Goal: Navigation & Orientation: Find specific page/section

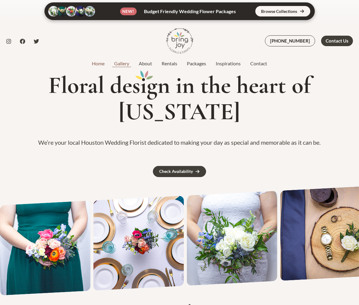
click at [124, 67] on link "Gallery" at bounding box center [121, 63] width 25 height 7
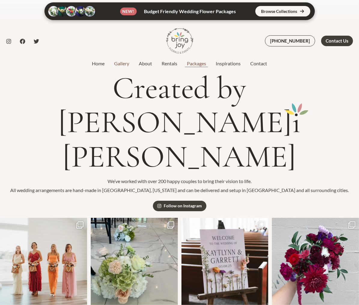
click at [208, 65] on link "Packages" at bounding box center [196, 63] width 29 height 7
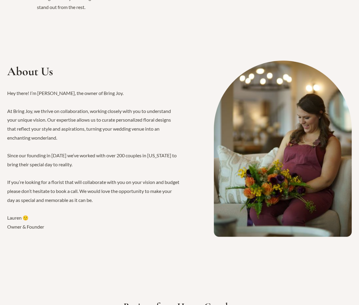
scroll to position [1110, 0]
